Goal: Information Seeking & Learning: Check status

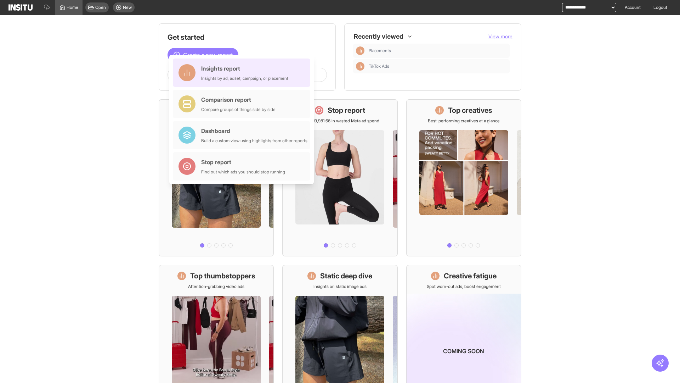
click at [243, 73] on div "Insights report Insights by ad, adset, campaign, or placement" at bounding box center [244, 72] width 87 height 17
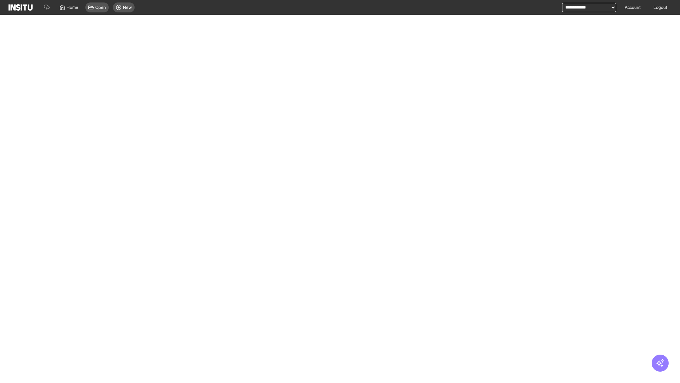
select select "**"
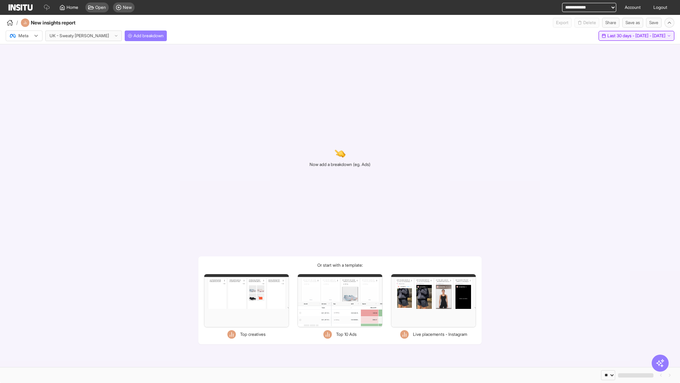
click at [621, 36] on span "Last 30 days - [DATE] - [DATE]" at bounding box center [636, 36] width 58 height 6
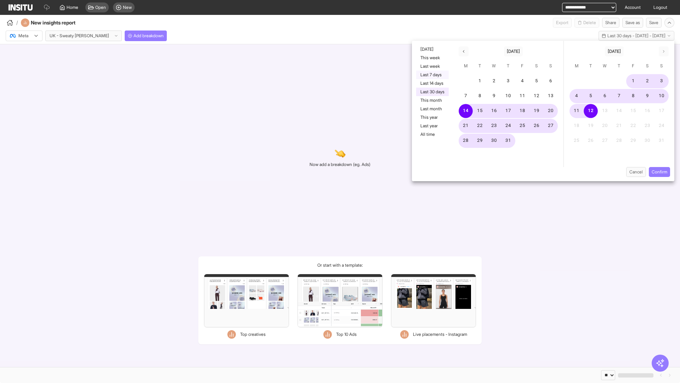
click at [432, 75] on button "Last 7 days" at bounding box center [432, 74] width 33 height 9
